Goal: Transaction & Acquisition: Purchase product/service

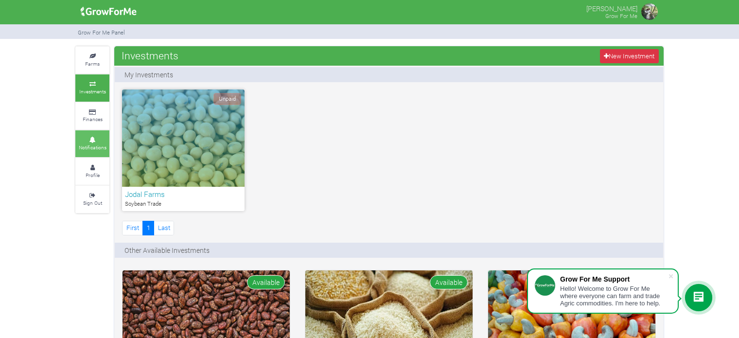
click at [98, 144] on small "Notifications" at bounding box center [93, 147] width 28 height 7
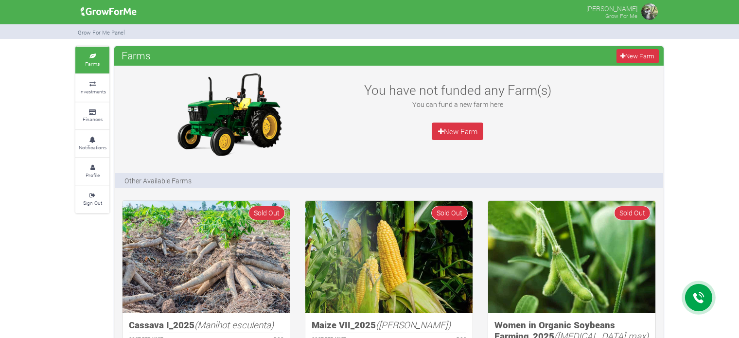
click at [103, 98] on link "Investments" at bounding box center [92, 87] width 34 height 27
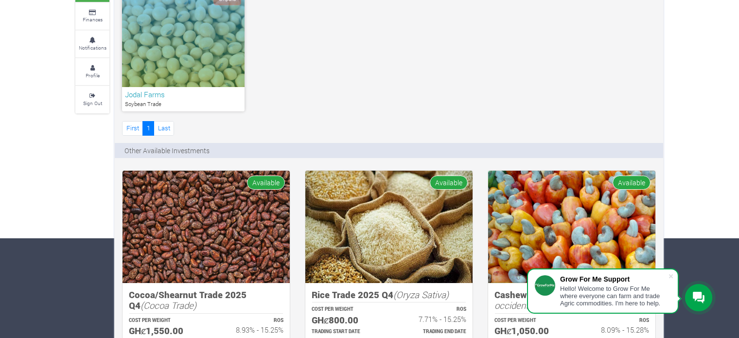
scroll to position [98, 0]
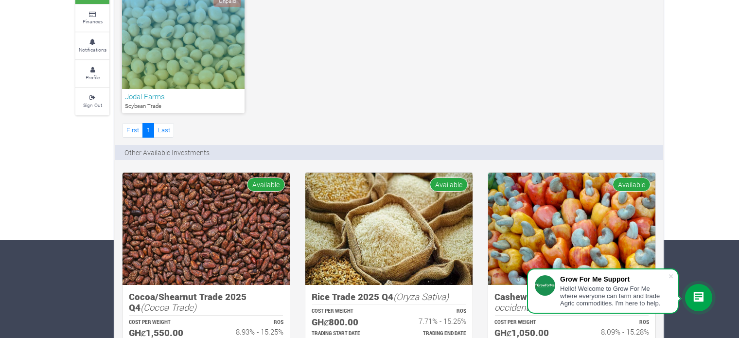
drag, startPoint x: 0, startPoint y: 0, endPoint x: 746, endPoint y: 151, distance: 761.3
click at [738, 151] on html "Grow For Me Support Hello! Welcome to Grow For Me where everyone can farm and t…" at bounding box center [369, 71] width 739 height 338
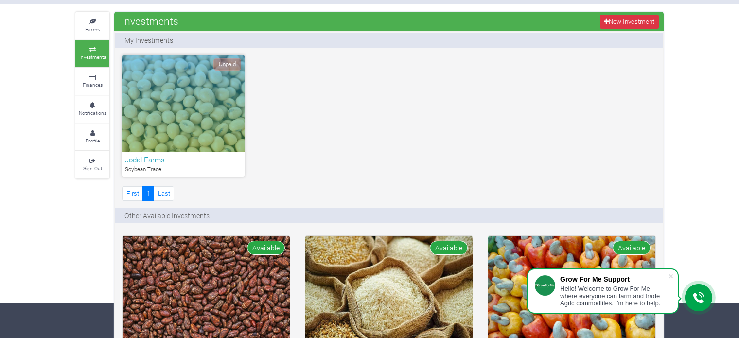
scroll to position [35, 0]
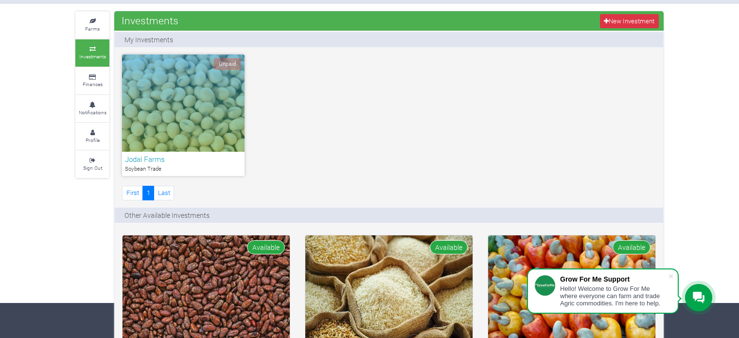
click at [210, 106] on div "Unpaid" at bounding box center [183, 102] width 122 height 97
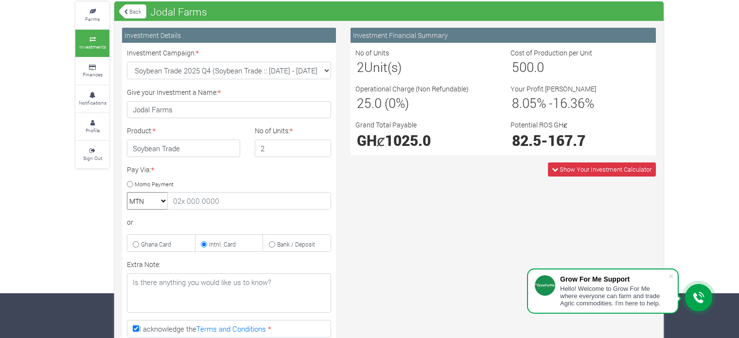
scroll to position [52, 0]
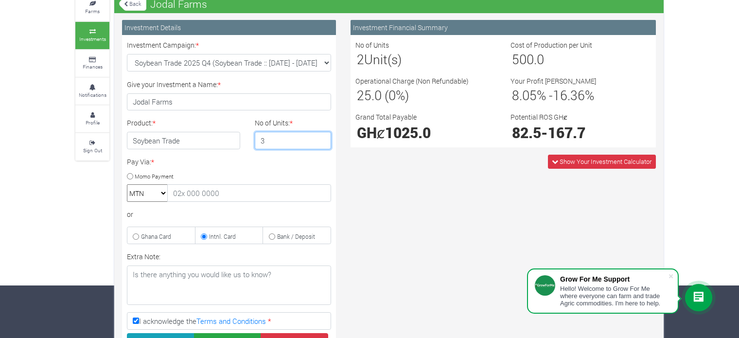
click at [321, 137] on input "3" at bounding box center [293, 140] width 77 height 17
click at [322, 142] on input "2" at bounding box center [293, 140] width 77 height 17
type input "1"
click at [322, 142] on input "1" at bounding box center [293, 140] width 77 height 17
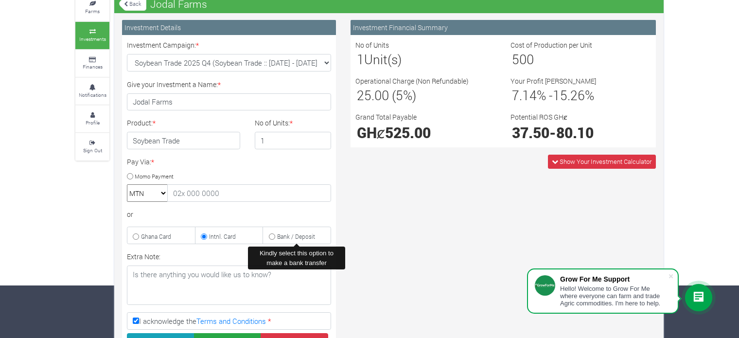
click at [272, 233] on input "Bank / Deposit" at bounding box center [272, 236] width 6 height 6
radio input "true"
click at [127, 173] on input "Momo Payment" at bounding box center [130, 176] width 6 height 6
radio input "true"
click at [288, 233] on small "Bank / Deposit" at bounding box center [296, 236] width 38 height 8
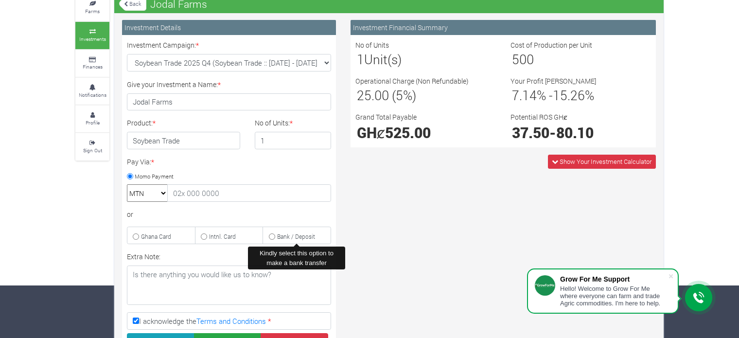
click at [275, 233] on input "Bank / Deposit" at bounding box center [272, 236] width 6 height 6
radio input "true"
